Goal: Information Seeking & Learning: Learn about a topic

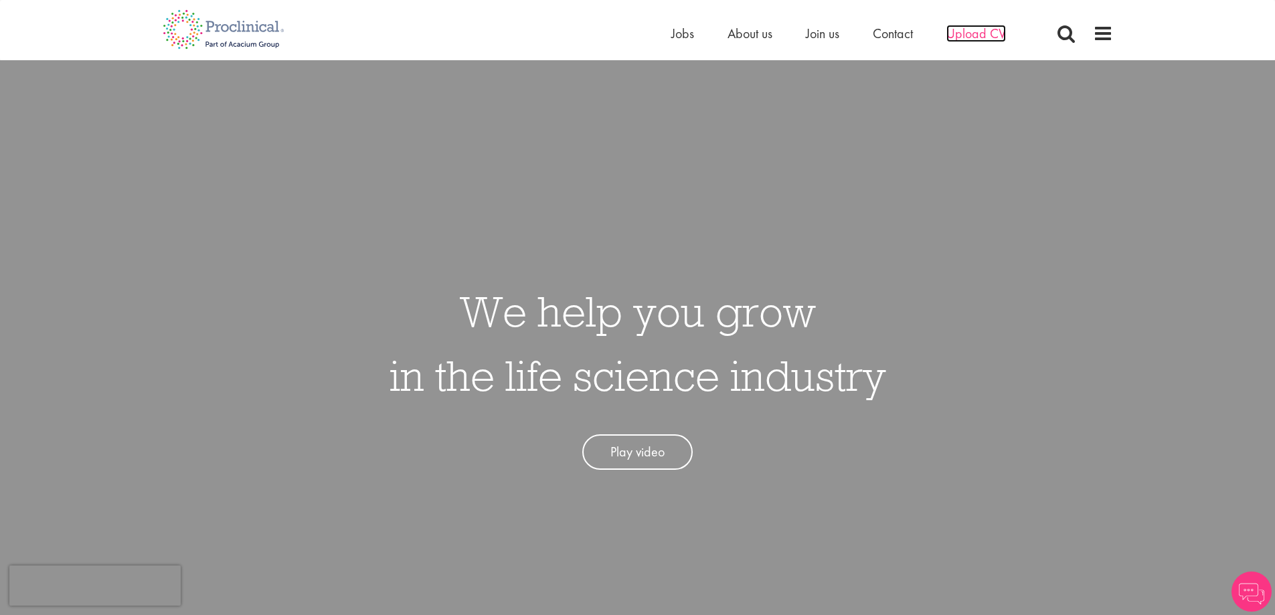
click at [962, 36] on span "Upload CV" at bounding box center [977, 33] width 60 height 17
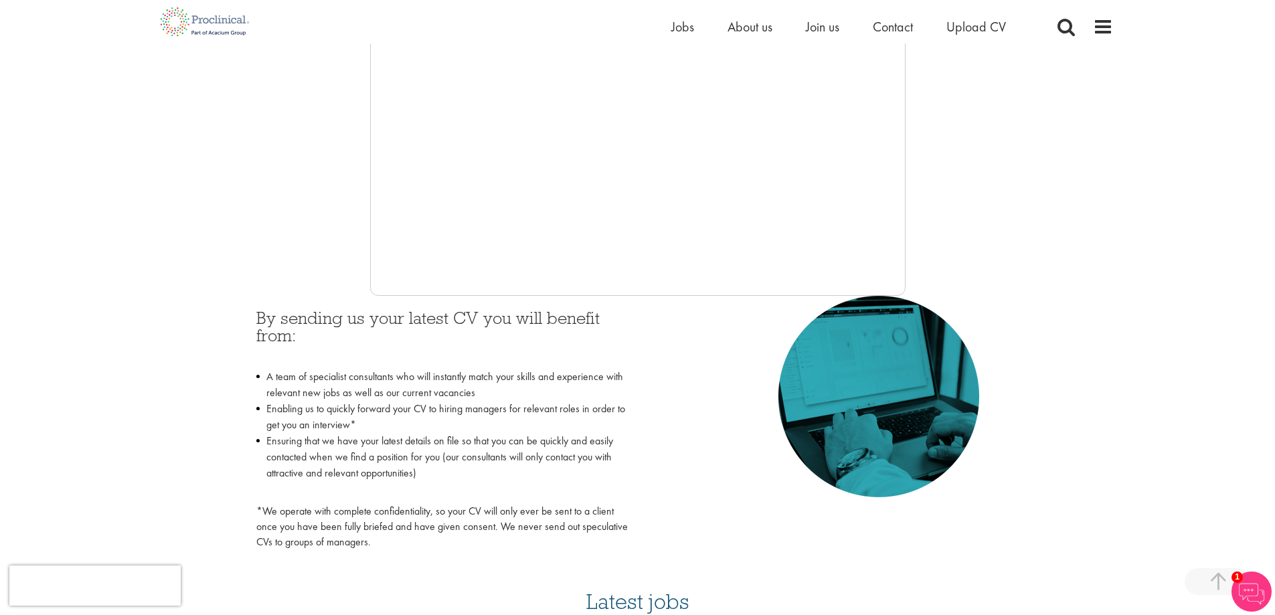
scroll to position [469, 0]
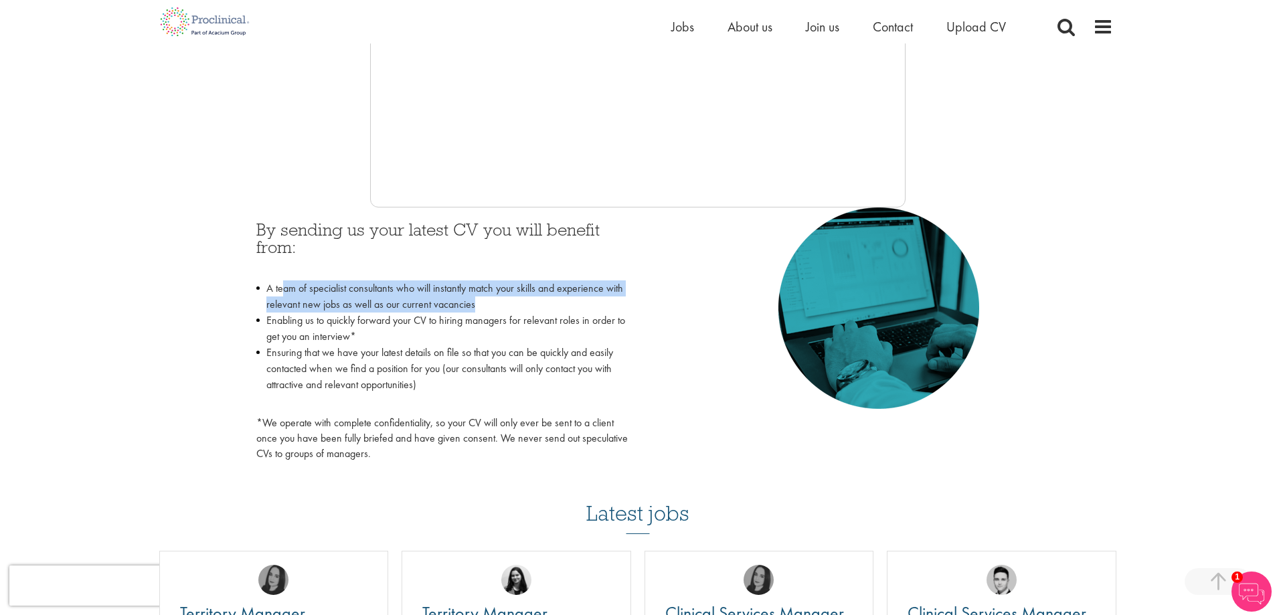
drag, startPoint x: 303, startPoint y: 294, endPoint x: 481, endPoint y: 311, distance: 179.5
click at [481, 311] on li "A team of specialist consultants who will instantly match your skills and exper…" at bounding box center [442, 297] width 372 height 32
drag, startPoint x: 481, startPoint y: 311, endPoint x: 284, endPoint y: 283, distance: 199.5
click at [284, 283] on li "A team of specialist consultants who will instantly match your skills and exper…" at bounding box center [442, 297] width 372 height 32
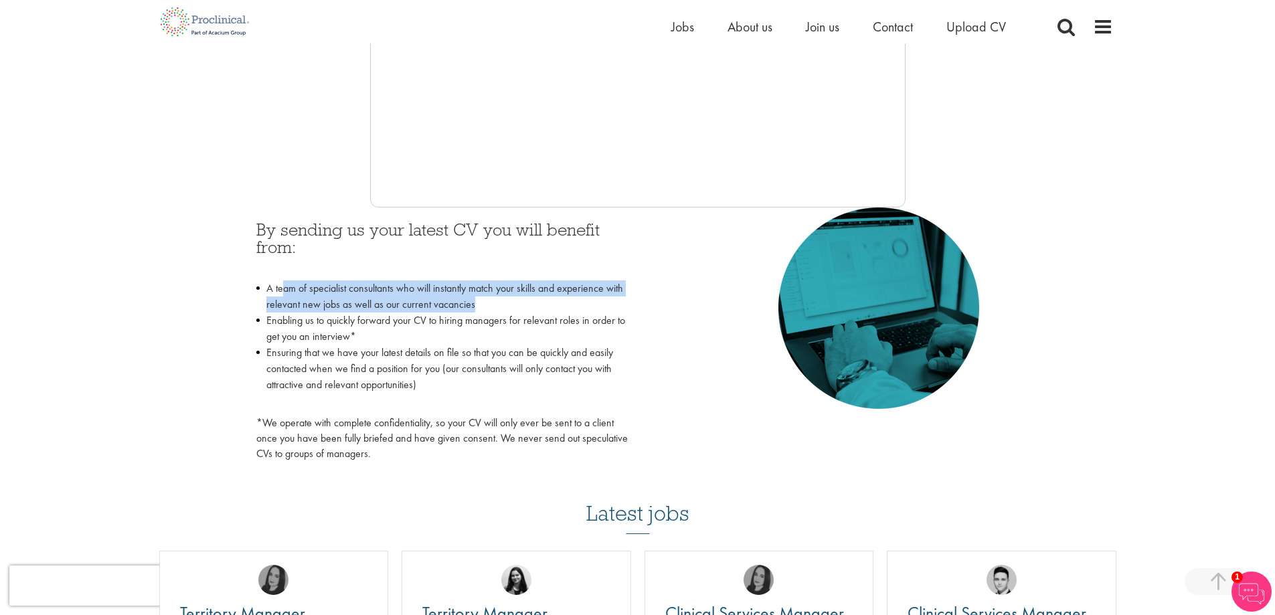
click at [284, 283] on li "A team of specialist consultants who will instantly match your skills and exper…" at bounding box center [442, 297] width 372 height 32
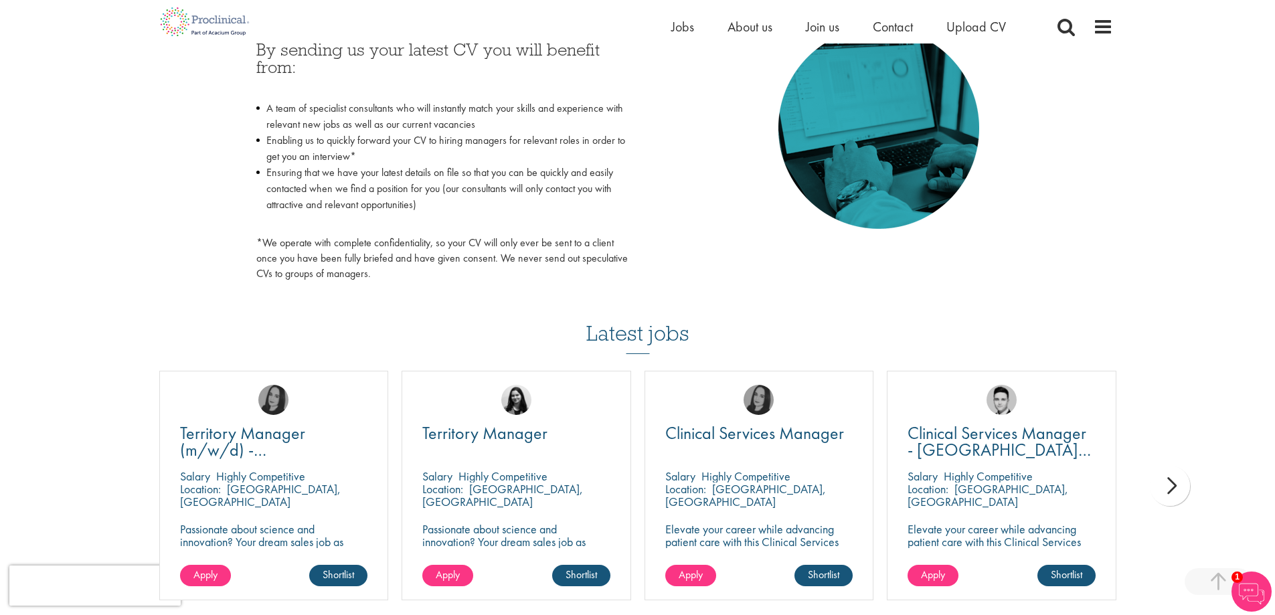
scroll to position [669, 0]
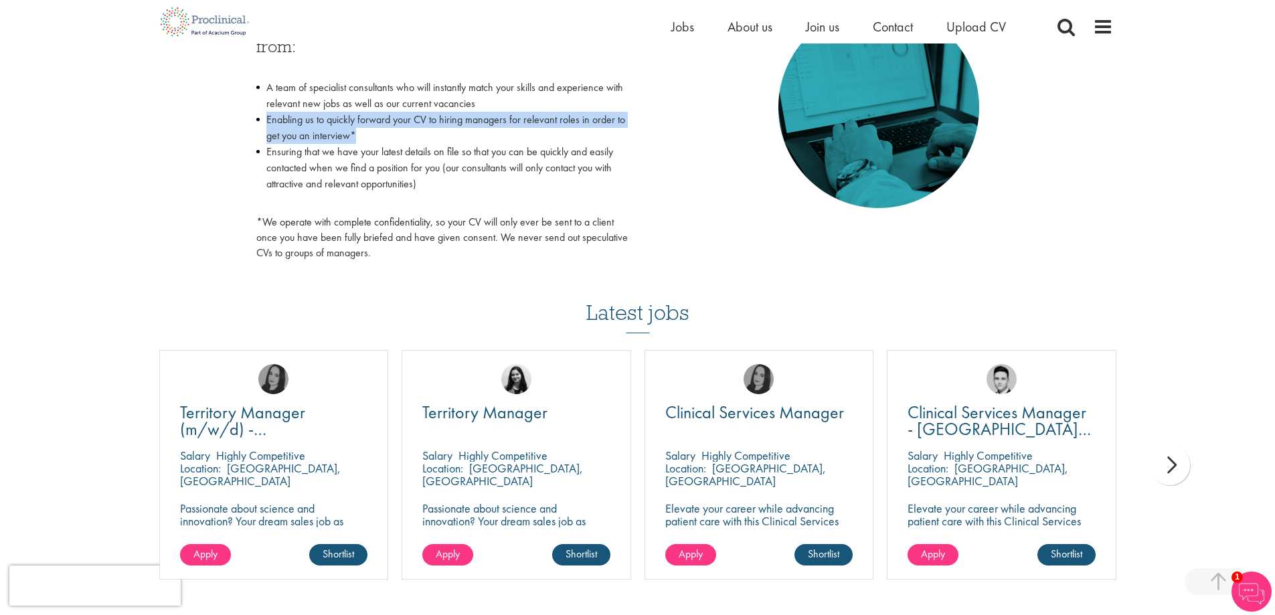
drag, startPoint x: 268, startPoint y: 121, endPoint x: 394, endPoint y: 135, distance: 126.6
click at [394, 135] on li "Enabling us to quickly forward your CV to hiring managers for relevant roles in…" at bounding box center [442, 128] width 372 height 32
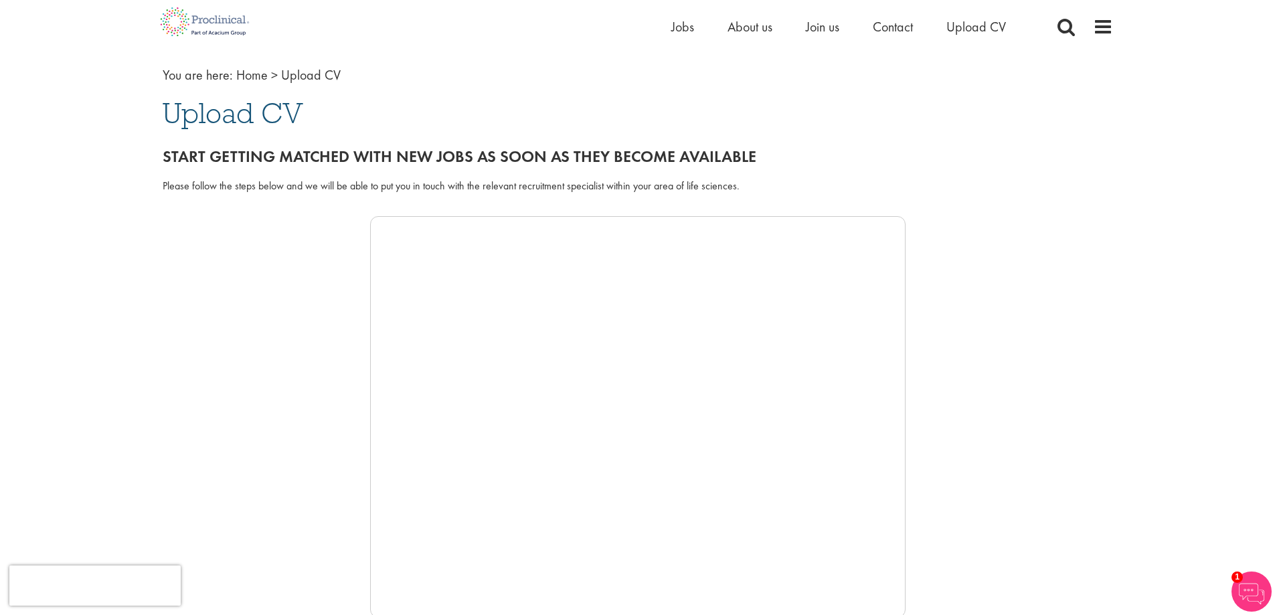
scroll to position [0, 0]
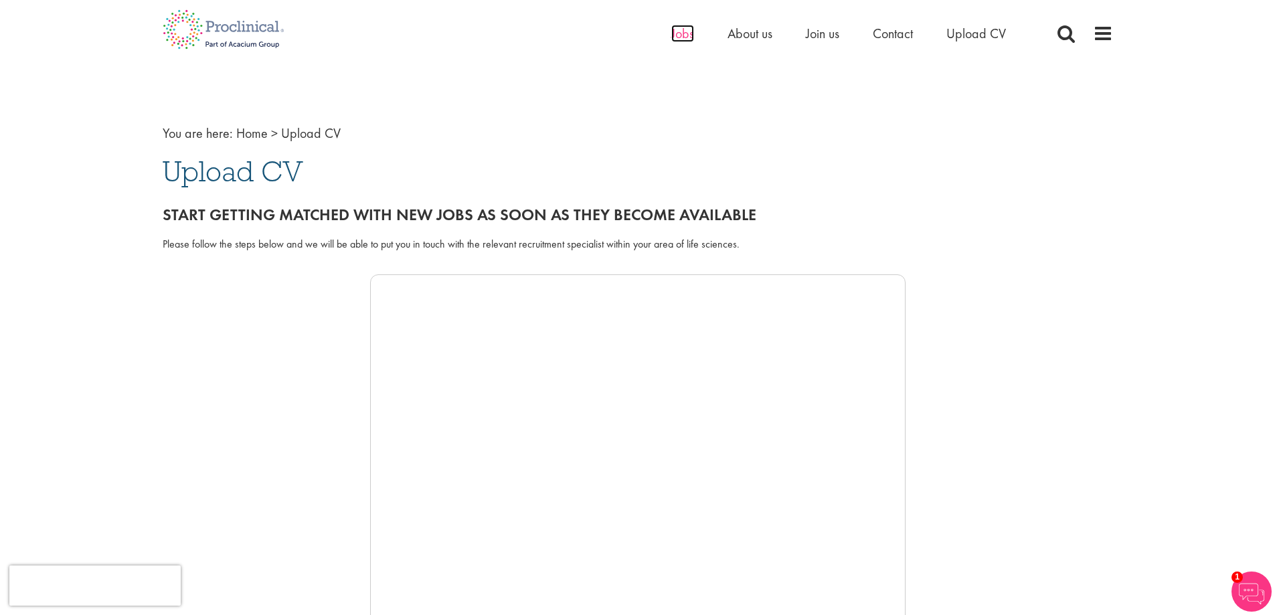
click at [681, 34] on span "Jobs" at bounding box center [682, 33] width 23 height 17
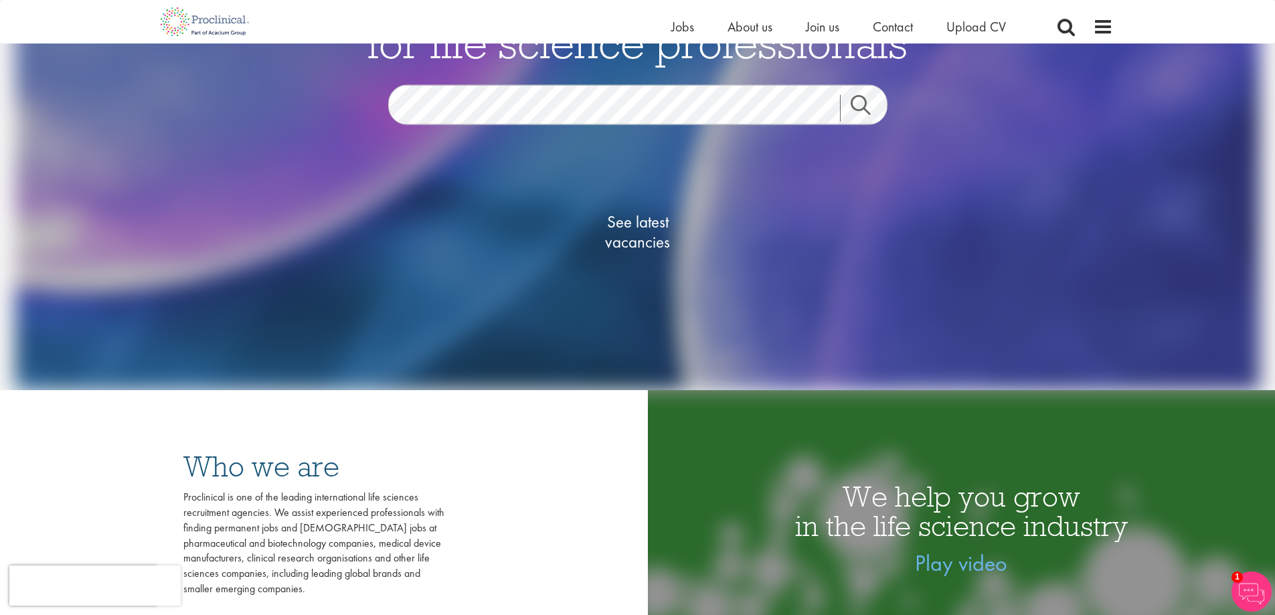
scroll to position [20, 0]
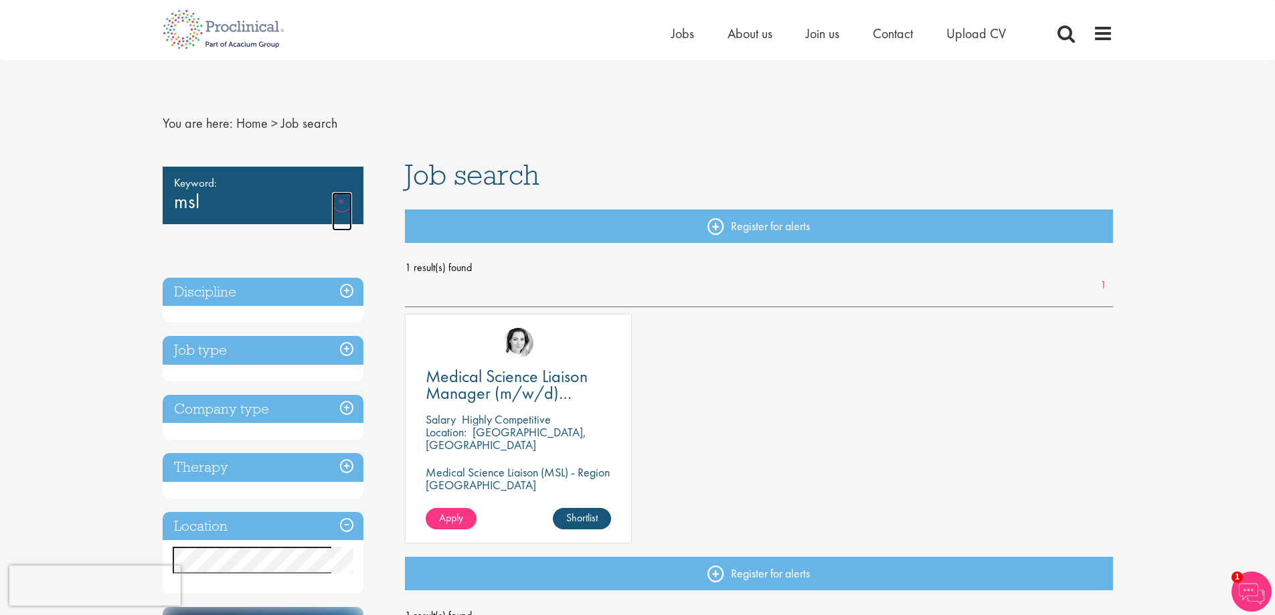
click at [343, 197] on link "Remove" at bounding box center [342, 211] width 20 height 39
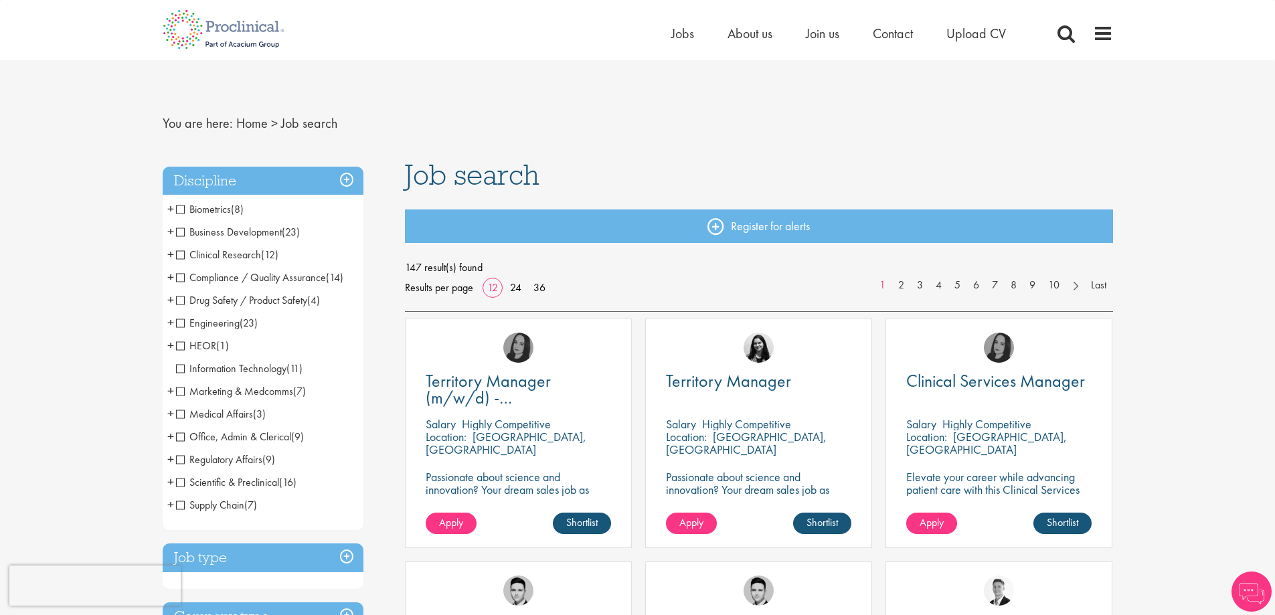
click at [179, 230] on span "Business Development" at bounding box center [229, 232] width 106 height 14
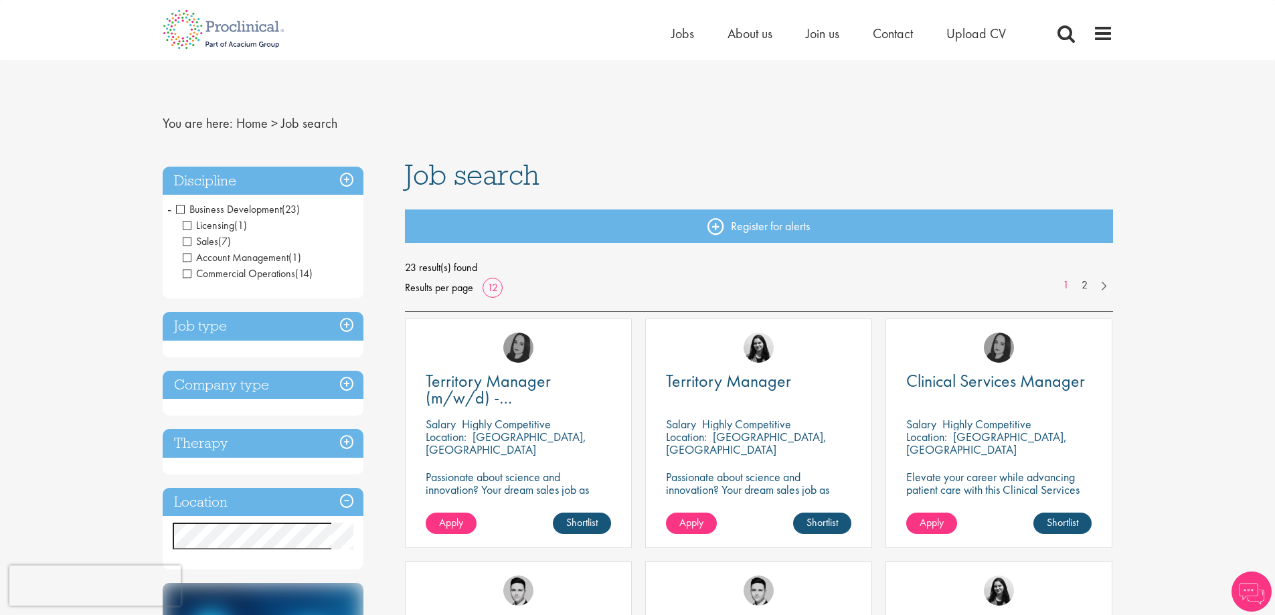
click at [189, 240] on span "Sales" at bounding box center [200, 241] width 35 height 14
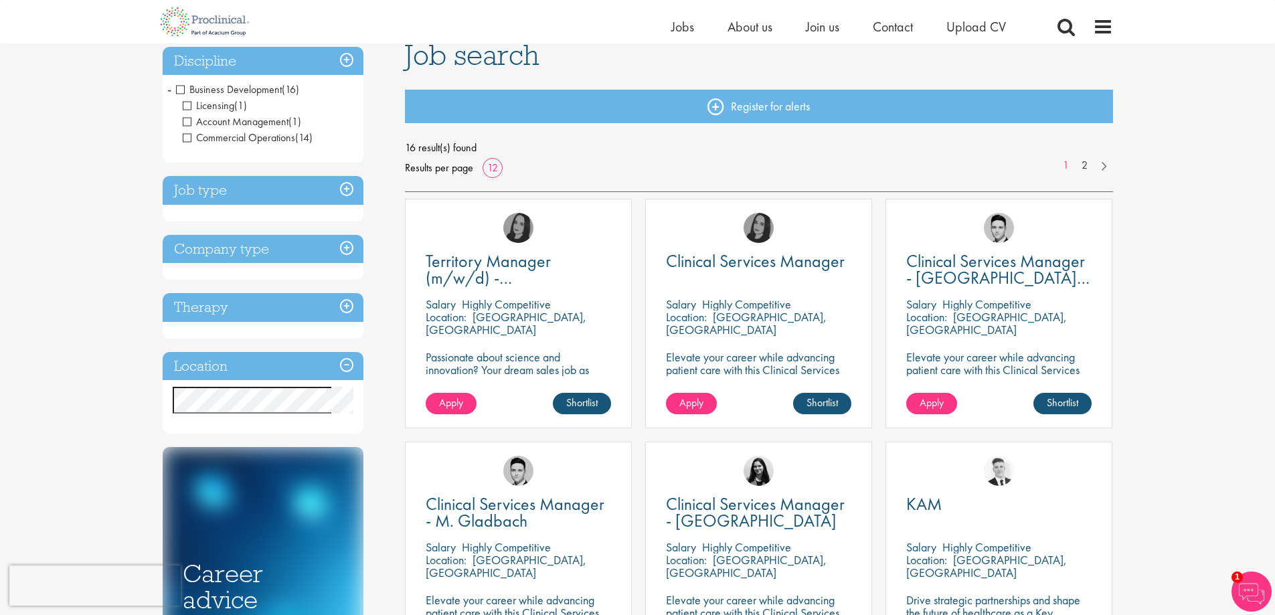
scroll to position [134, 0]
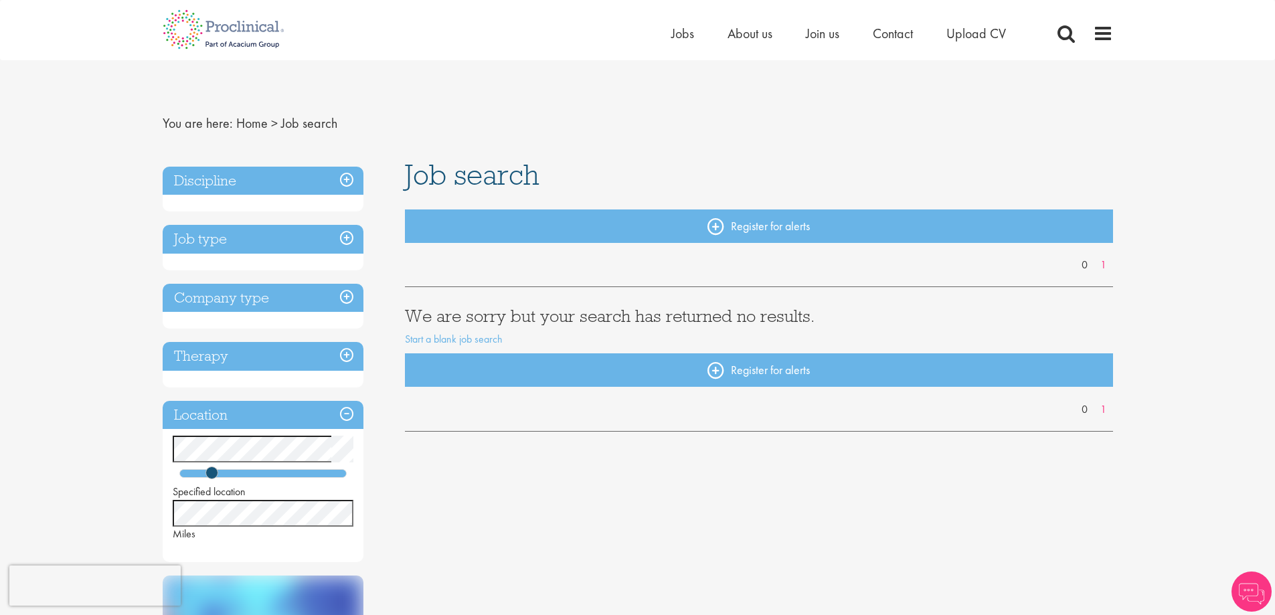
click at [347, 180] on h3 "Discipline" at bounding box center [263, 181] width 201 height 29
click at [340, 176] on h3 "Discipline" at bounding box center [263, 181] width 201 height 29
drag, startPoint x: 212, startPoint y: 475, endPoint x: 416, endPoint y: 465, distance: 203.8
click at [416, 465] on div "Discipline Job type Company type Therapy Location Specified location Miles Low …" at bounding box center [638, 543] width 971 height 766
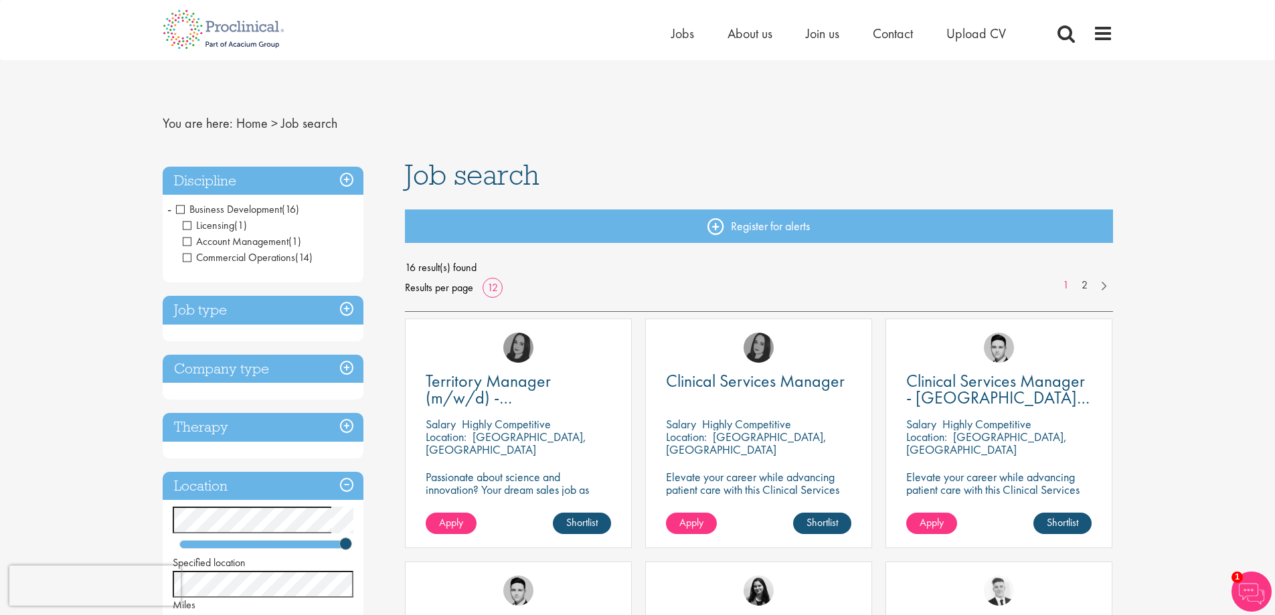
click at [177, 212] on span "Business Development" at bounding box center [229, 209] width 106 height 14
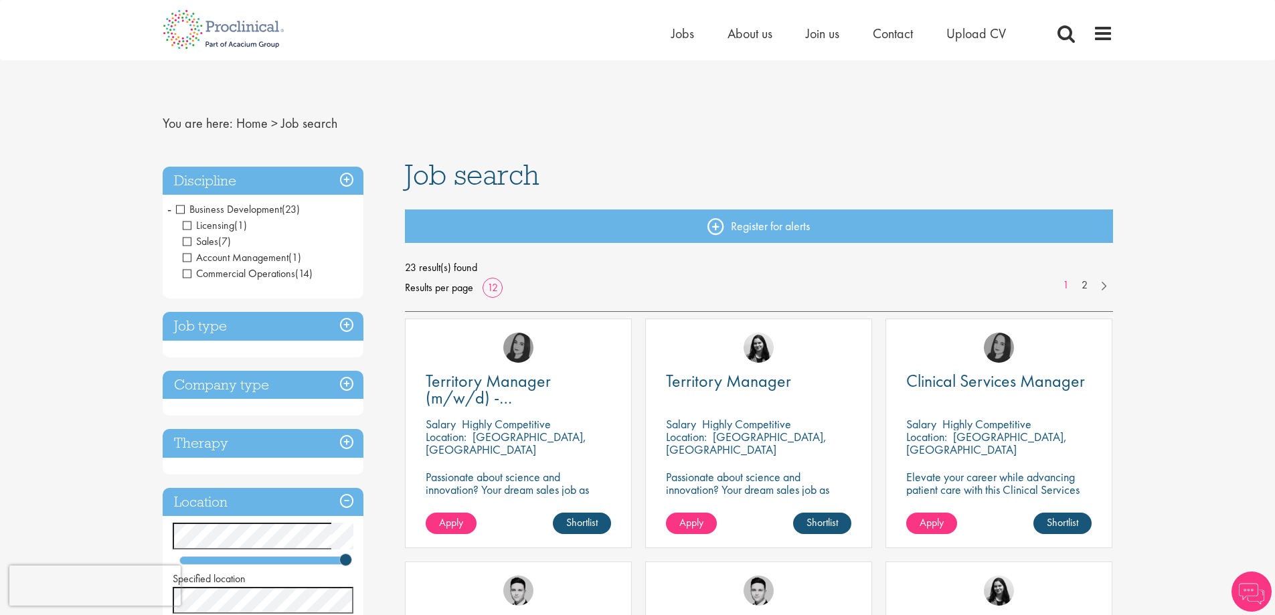
click at [167, 210] on span "-" at bounding box center [169, 209] width 4 height 20
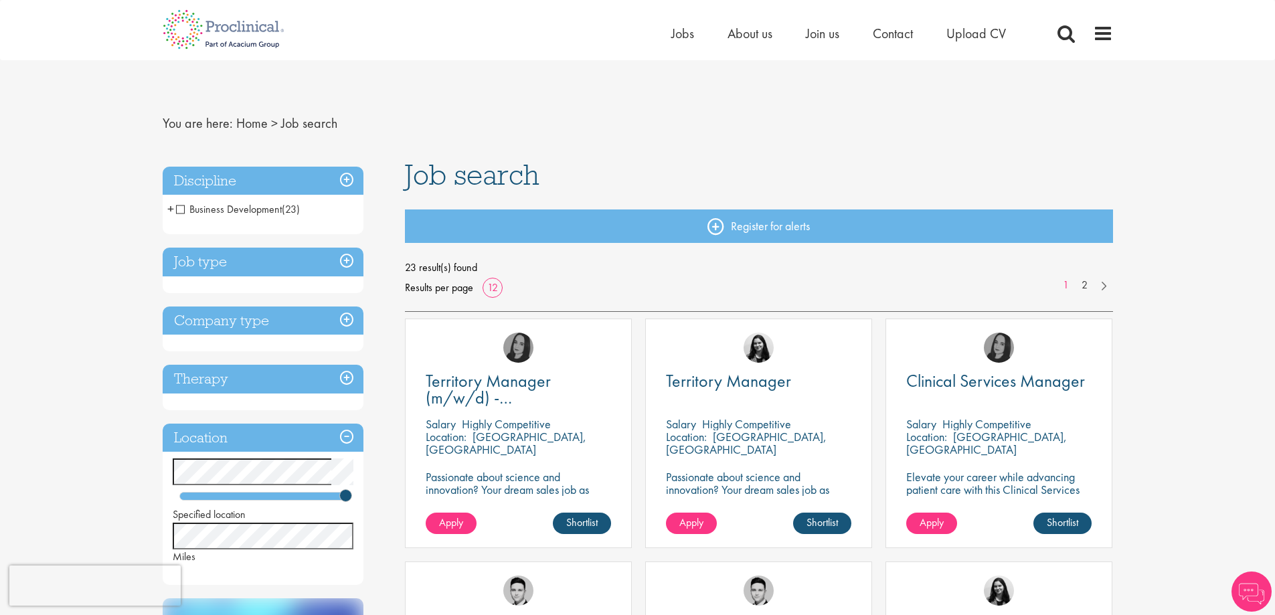
click at [171, 210] on span "+" at bounding box center [170, 209] width 7 height 20
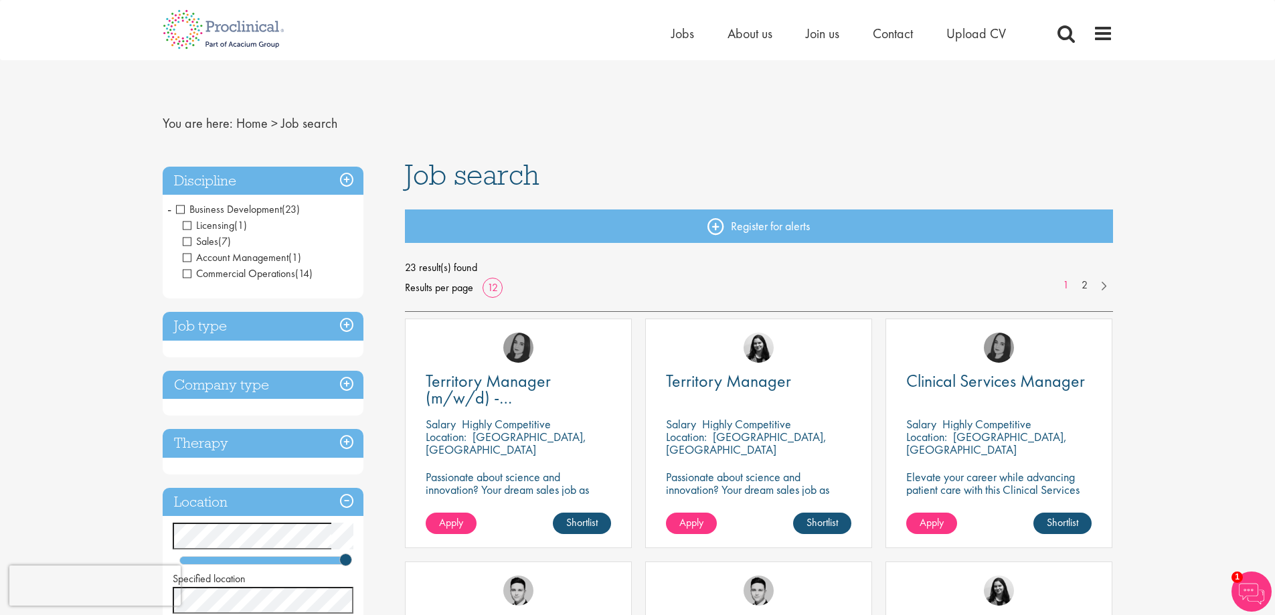
click at [349, 325] on h3 "Job type" at bounding box center [263, 326] width 201 height 29
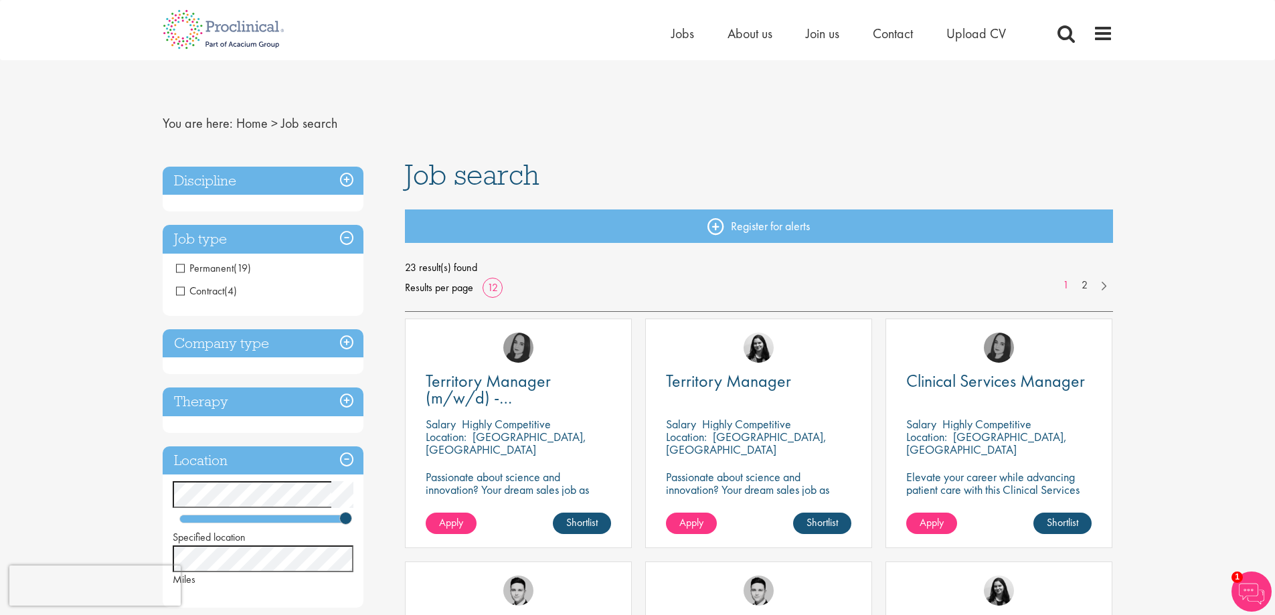
click at [351, 244] on h3 "Job type" at bounding box center [263, 239] width 201 height 29
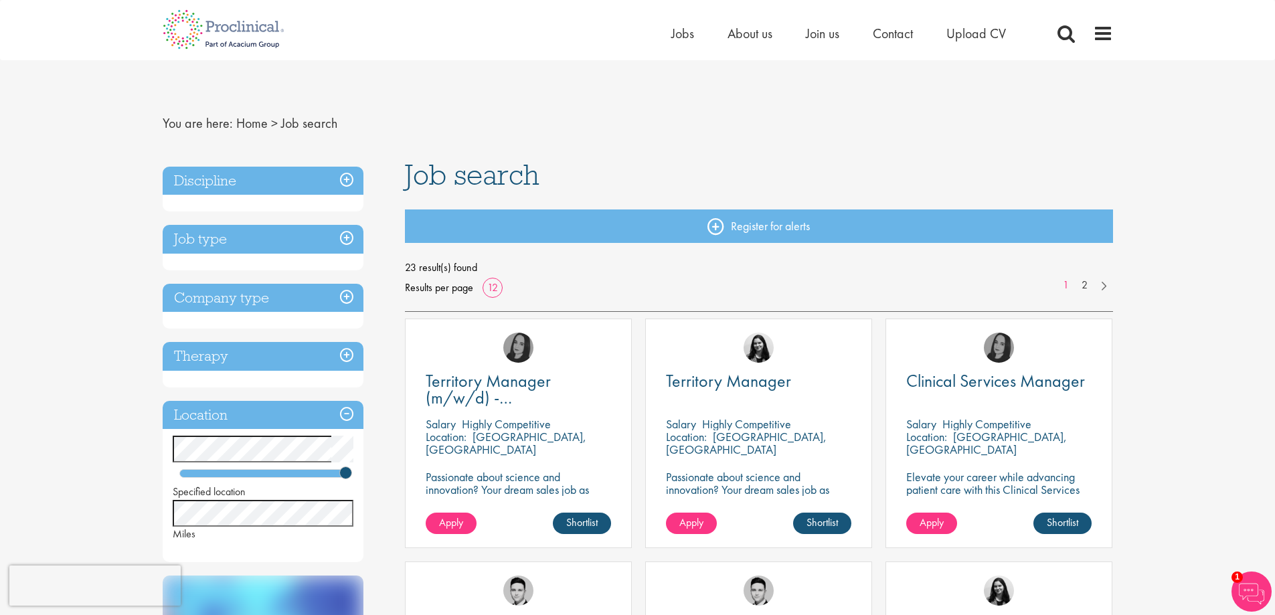
click at [349, 176] on h3 "Discipline" at bounding box center [263, 181] width 201 height 29
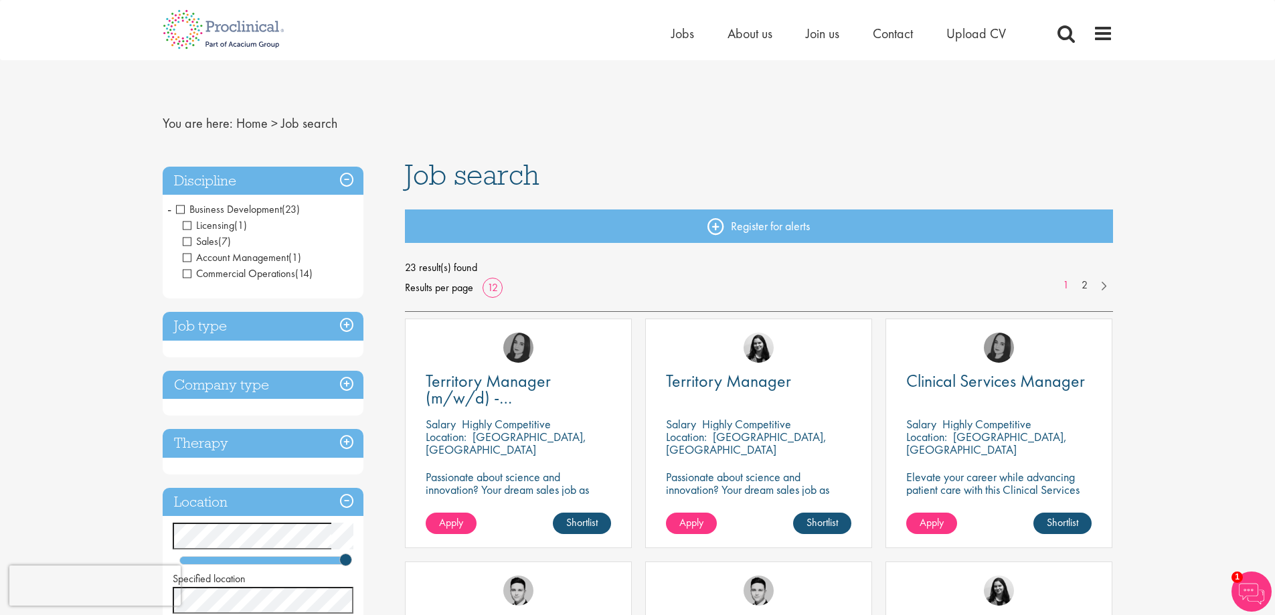
click at [181, 210] on span "Business Development" at bounding box center [229, 209] width 106 height 14
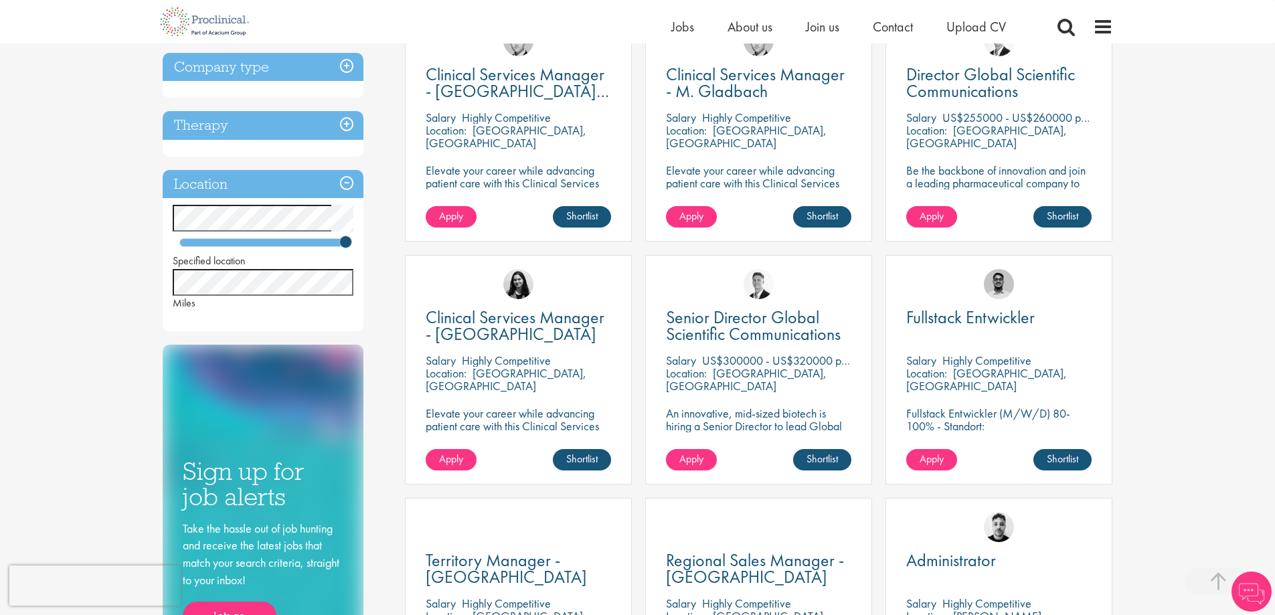
scroll to position [469, 0]
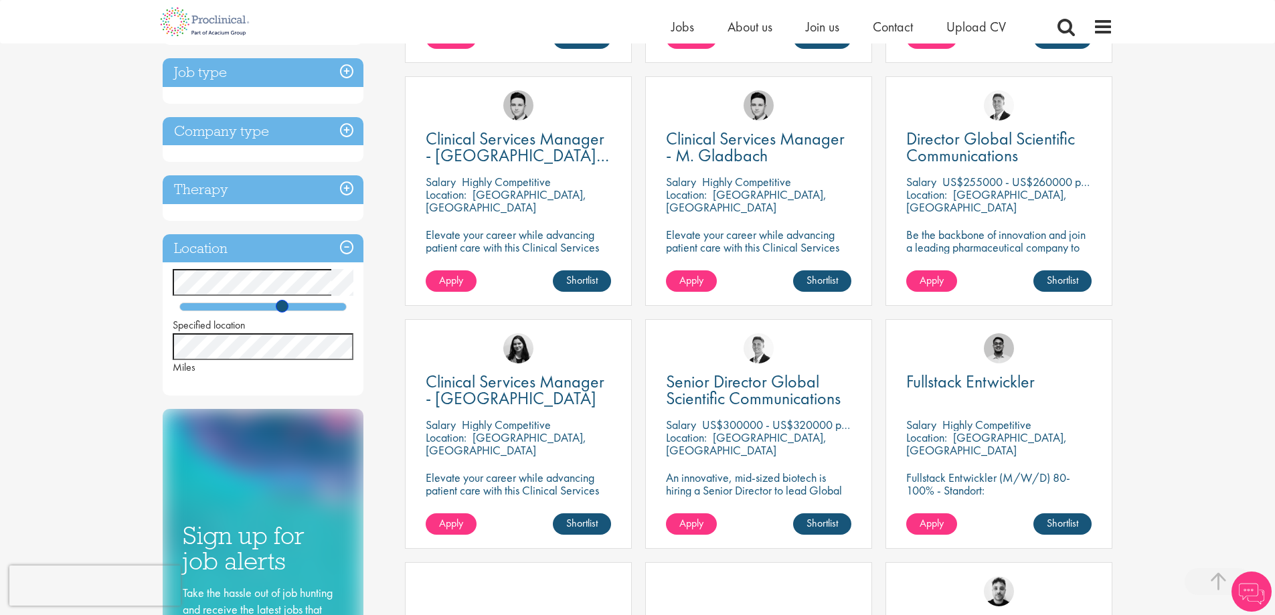
drag, startPoint x: 342, startPoint y: 307, endPoint x: 280, endPoint y: 311, distance: 62.4
click at [280, 311] on span at bounding box center [282, 306] width 13 height 13
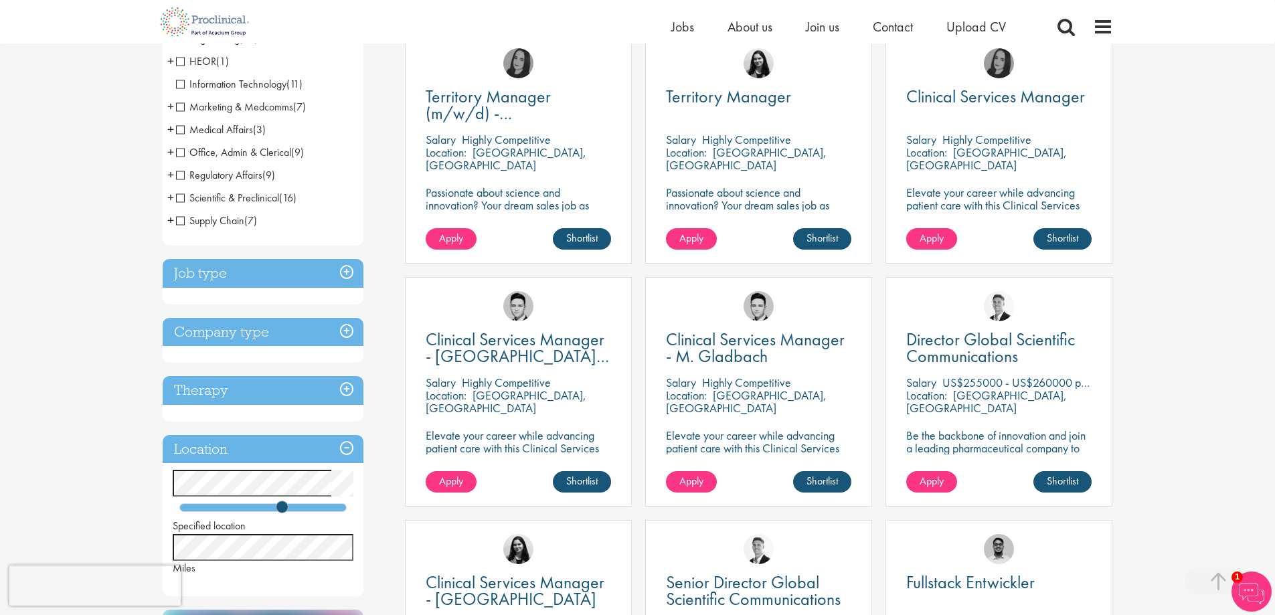
scroll to position [402, 0]
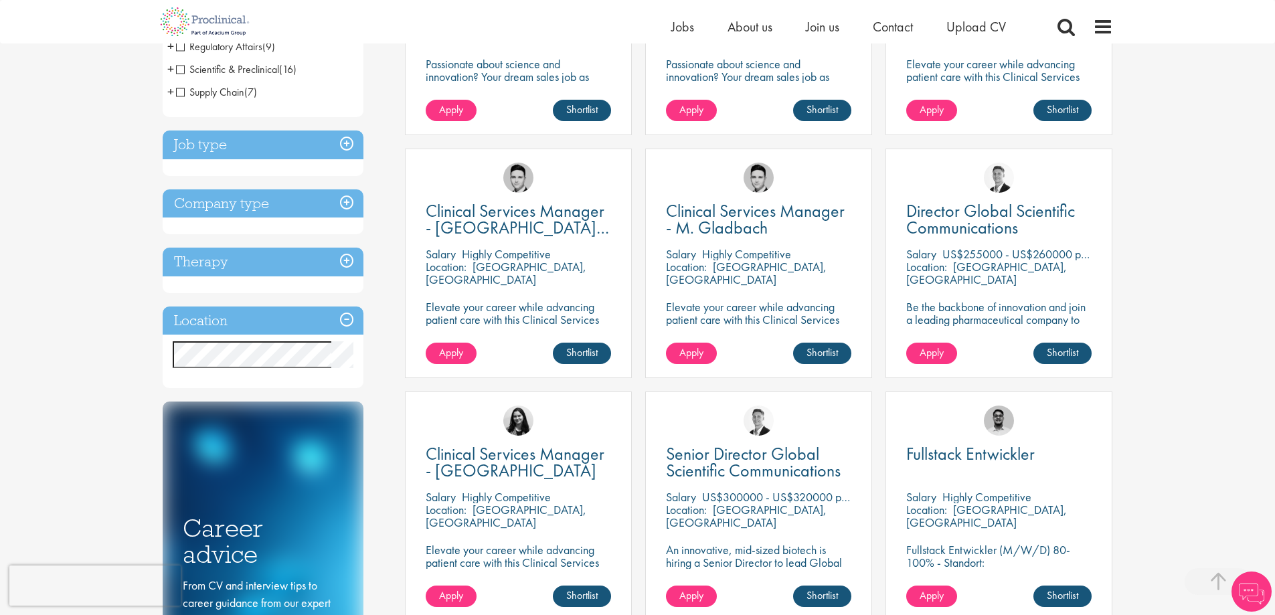
scroll to position [402, 0]
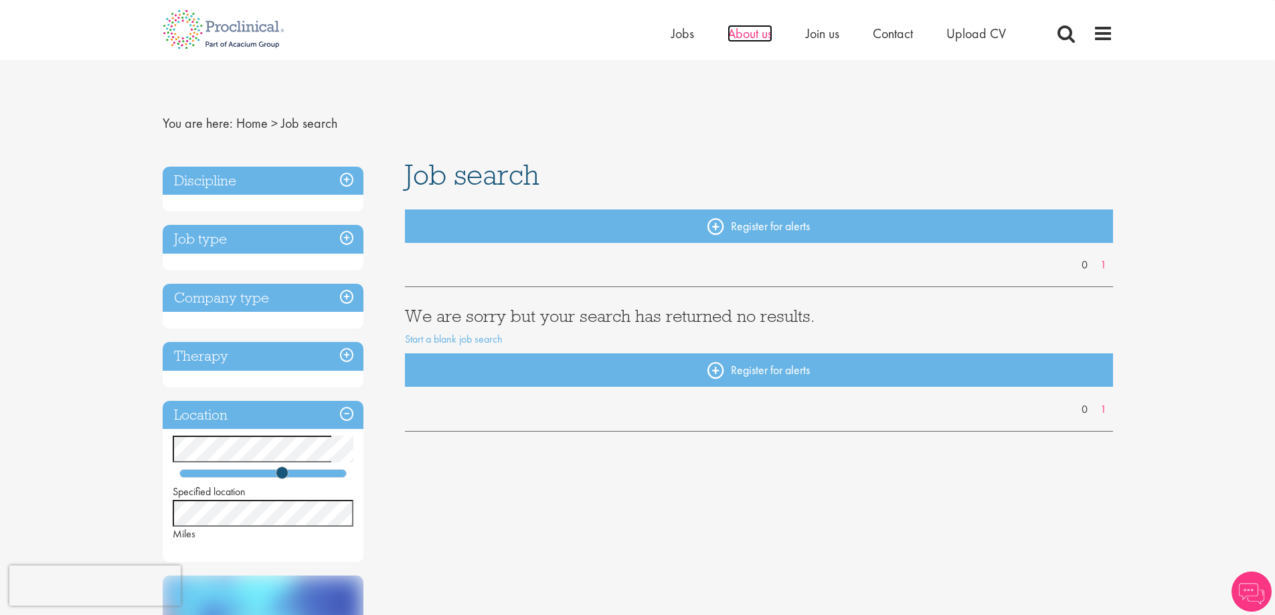
click at [740, 30] on span "About us" at bounding box center [750, 33] width 45 height 17
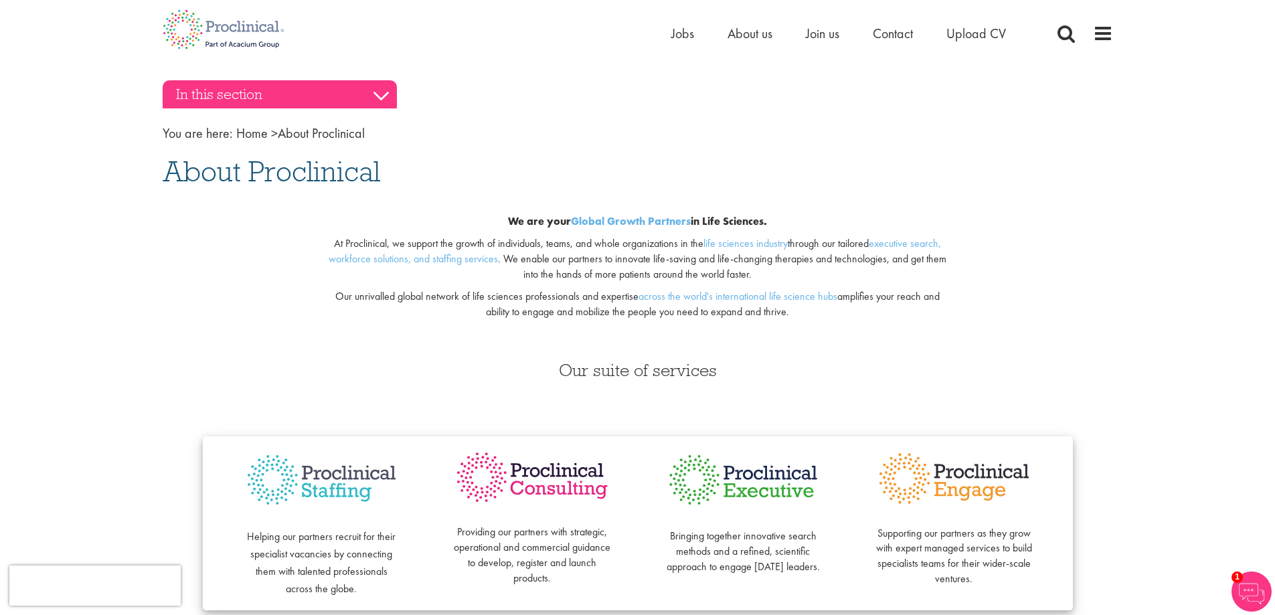
click at [384, 94] on h3 "In this section" at bounding box center [280, 94] width 234 height 28
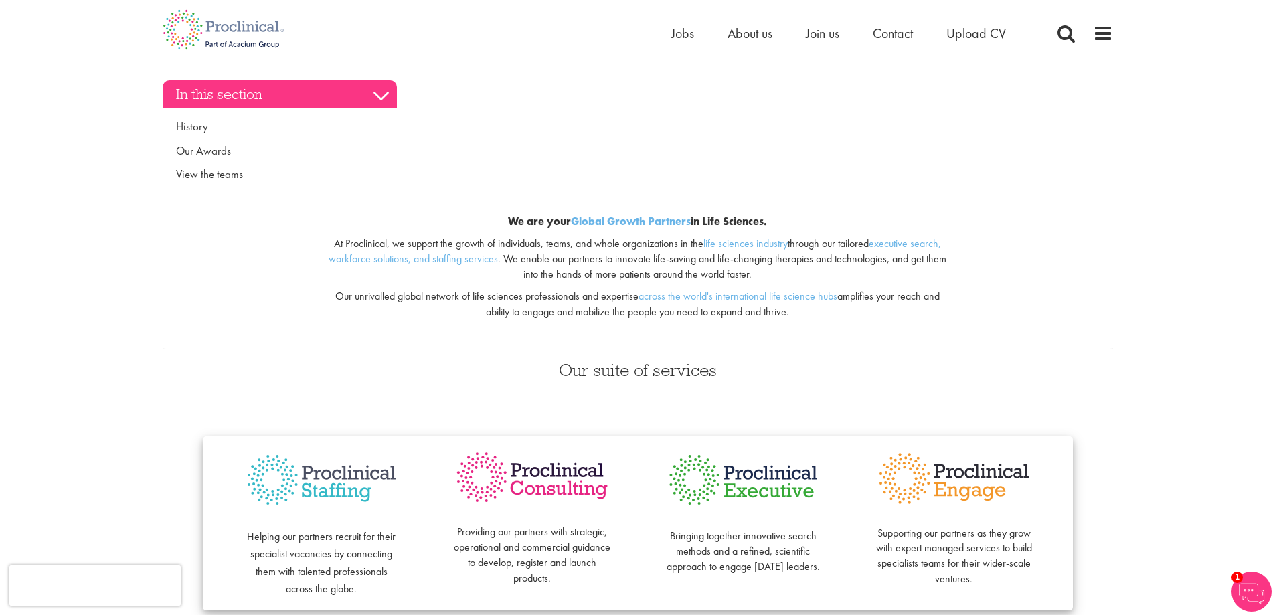
click at [384, 94] on h3 "In this section" at bounding box center [280, 94] width 234 height 28
